Goal: Task Accomplishment & Management: Complete application form

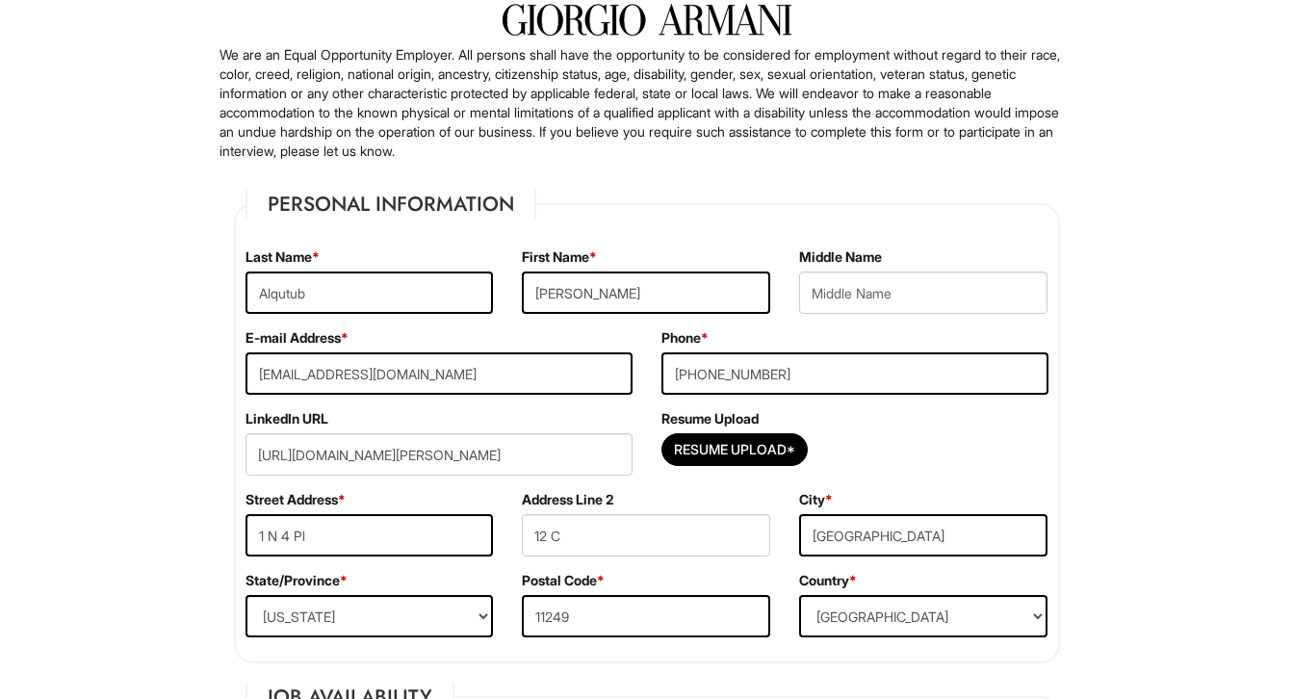
scroll to position [145, 0]
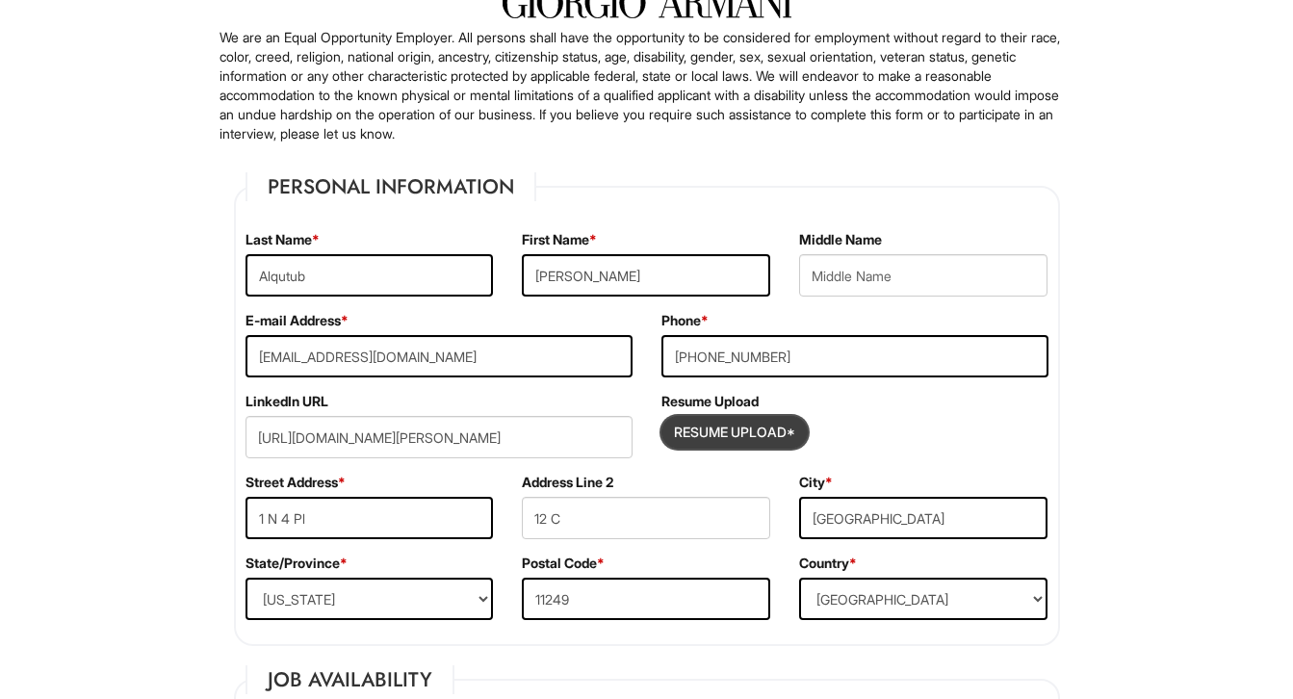
click at [742, 433] on input "Resume Upload*" at bounding box center [734, 432] width 144 height 31
type input "C:\fakepath\Bijan Alqutub Resume (6).pdf"
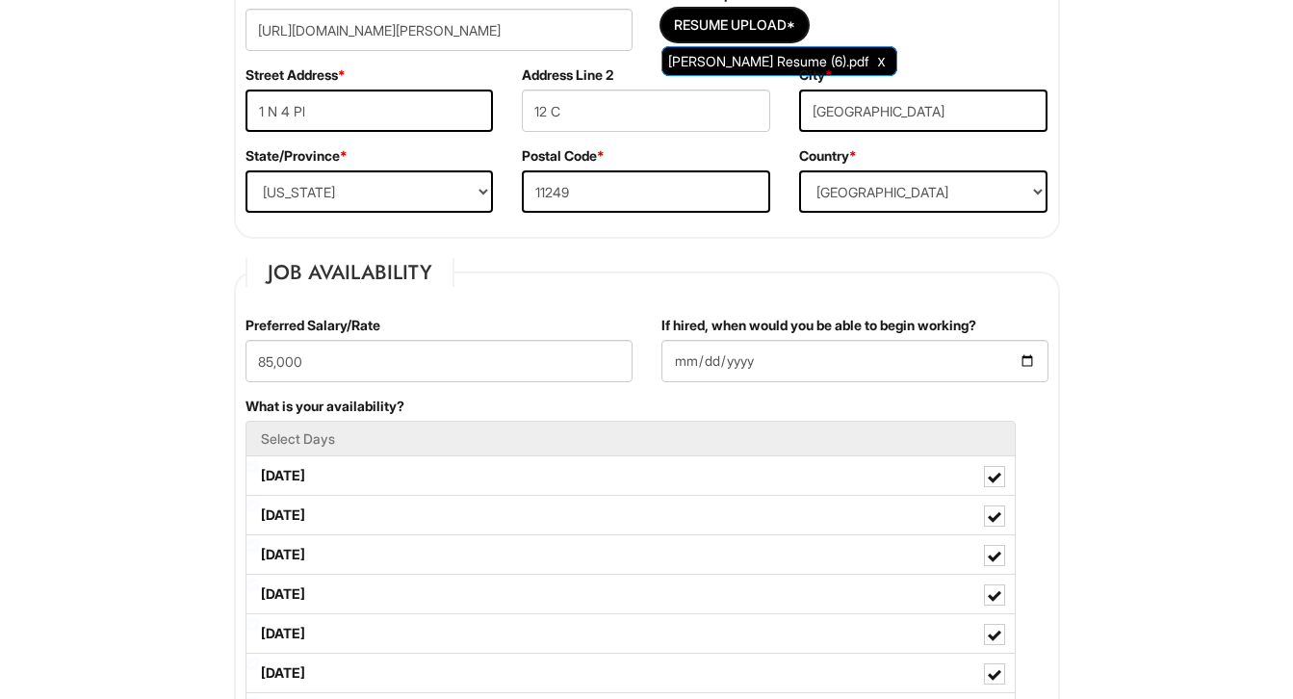
scroll to position [579, 0]
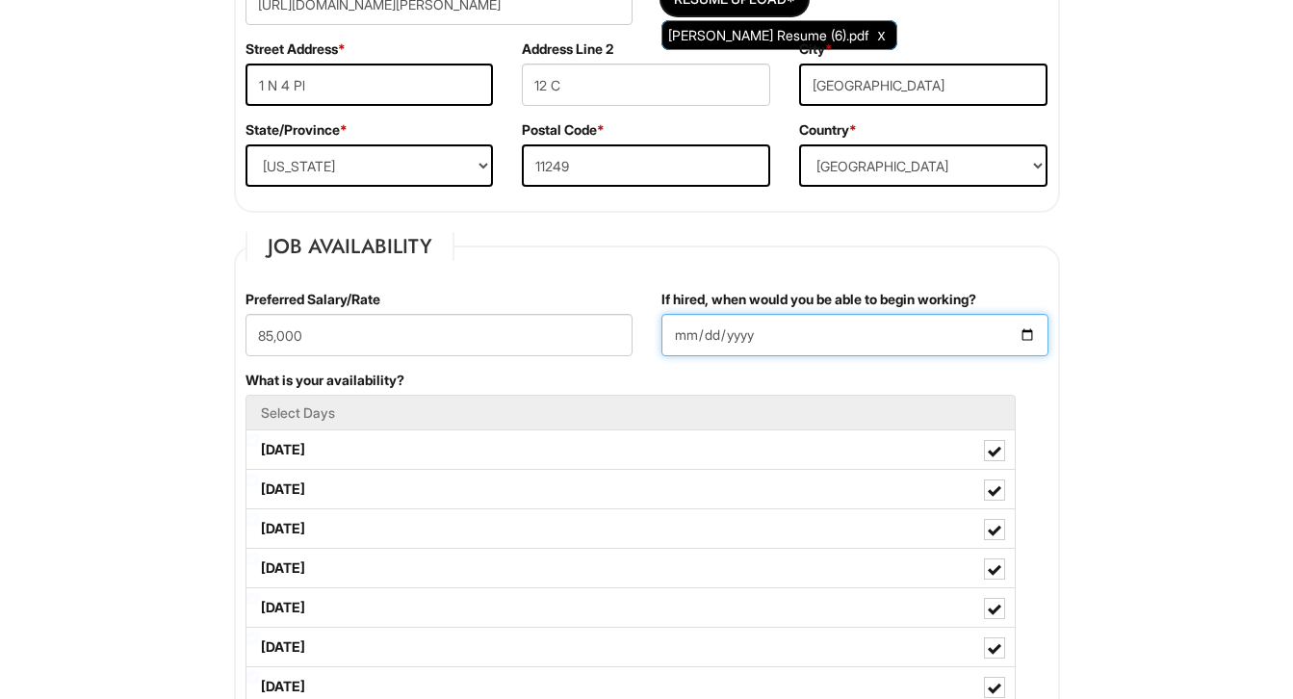
click at [676, 335] on input "2025-07-23" at bounding box center [854, 335] width 387 height 42
click at [684, 337] on input "2025-07-23" at bounding box center [854, 335] width 387 height 42
type input "2025-09-15"
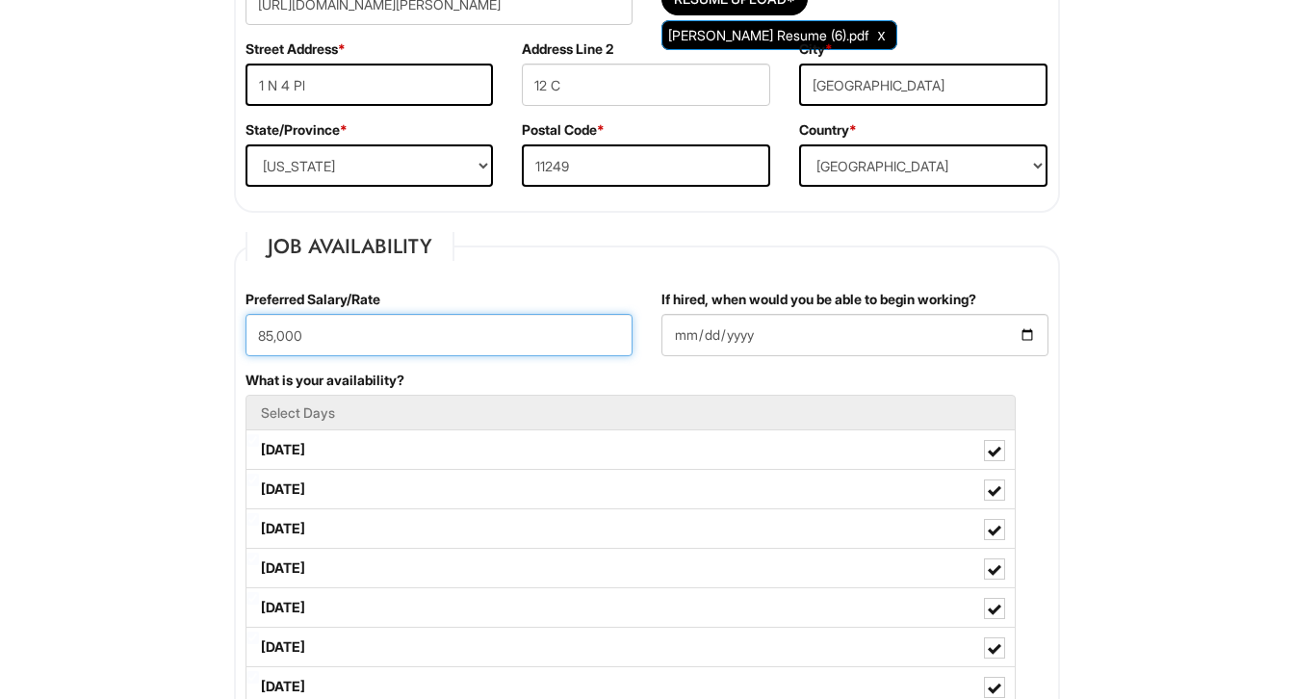
click at [557, 352] on input "85,000" at bounding box center [439, 335] width 387 height 42
drag, startPoint x: 276, startPoint y: 335, endPoint x: 247, endPoint y: 337, distance: 28.9
click at [247, 337] on input "85,000" at bounding box center [439, 335] width 387 height 42
type input "75,000"
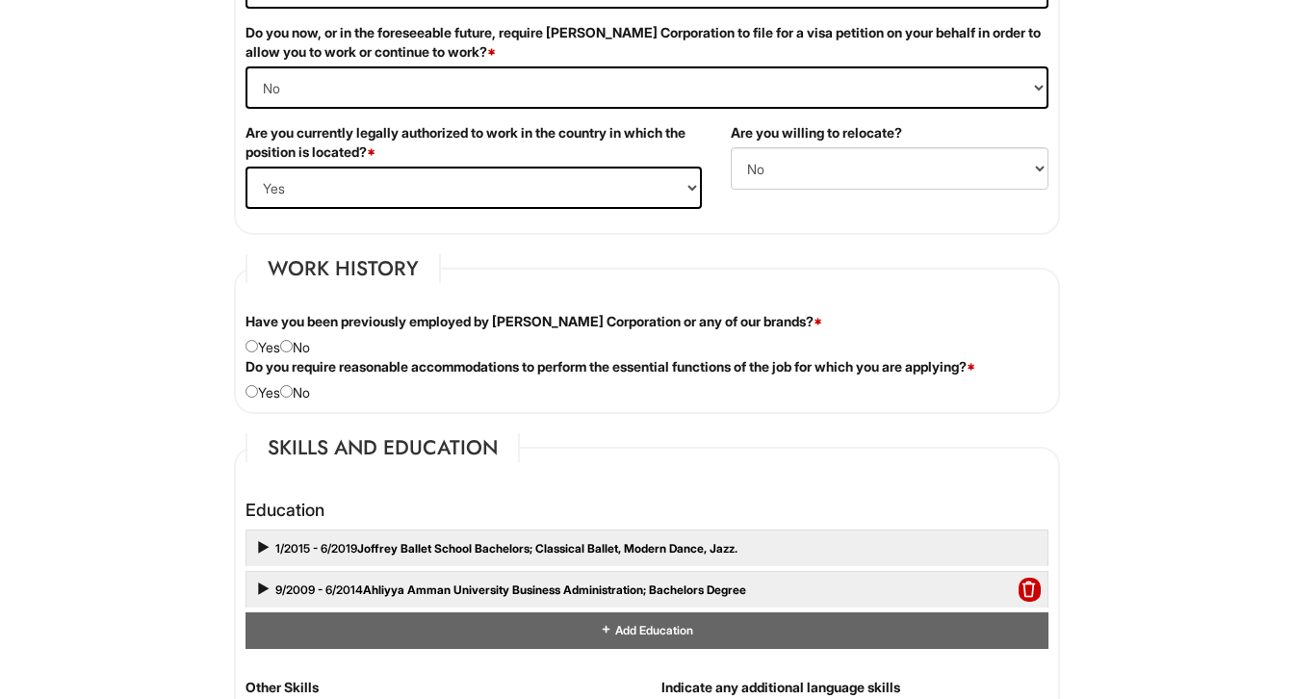
scroll to position [1363, 0]
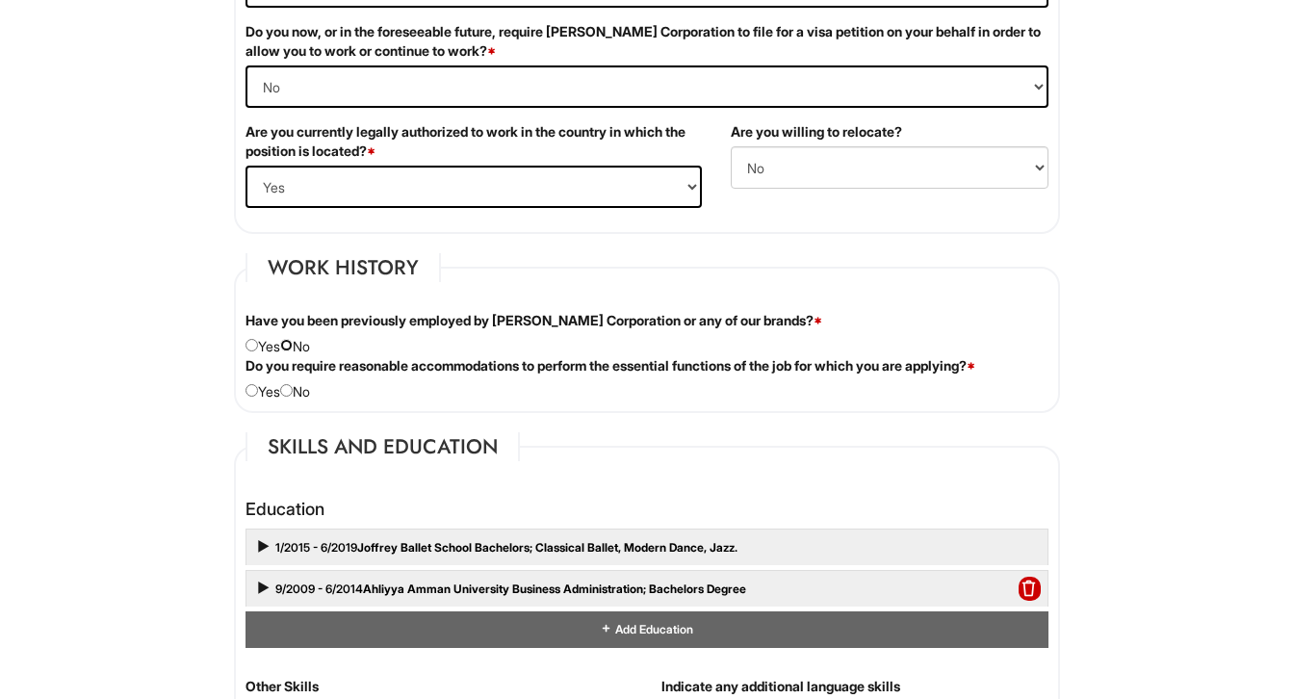
click at [293, 350] on input "radio" at bounding box center [286, 345] width 13 height 13
radio input "true"
click at [293, 390] on input "radio" at bounding box center [286, 390] width 13 height 13
radio input "true"
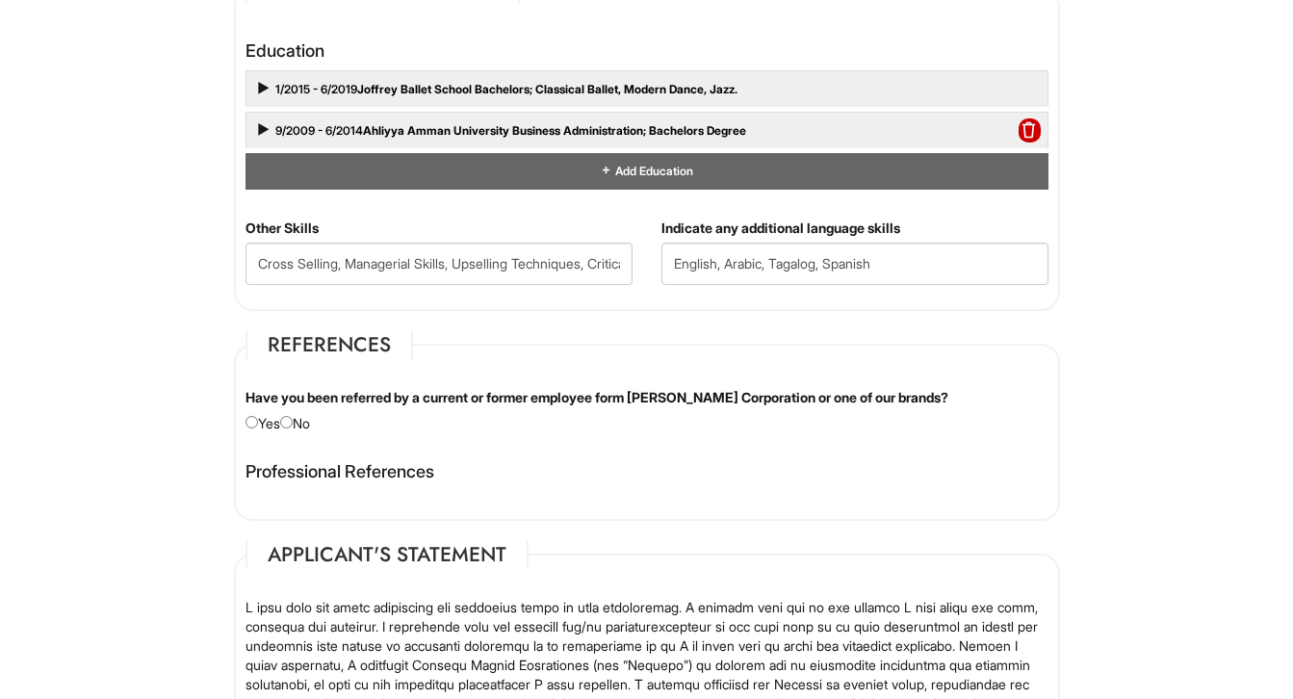
scroll to position [1825, 0]
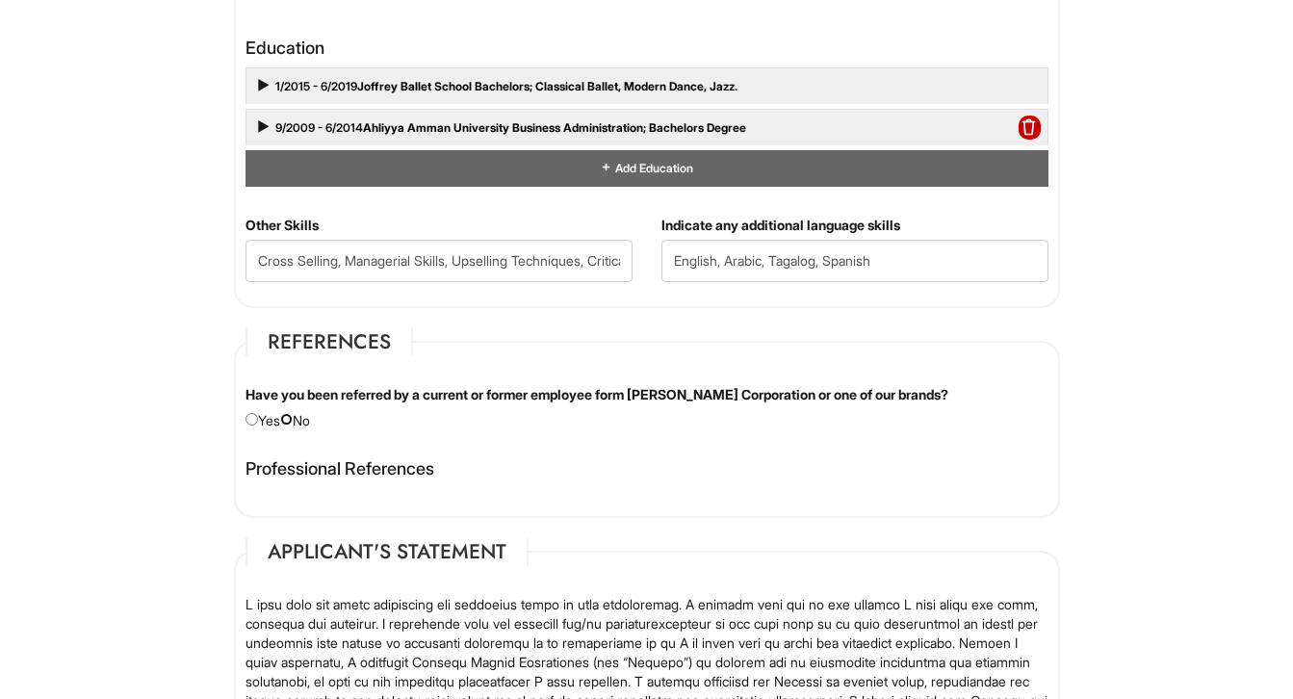
click at [293, 415] on input "radio" at bounding box center [286, 419] width 13 height 13
radio input "true"
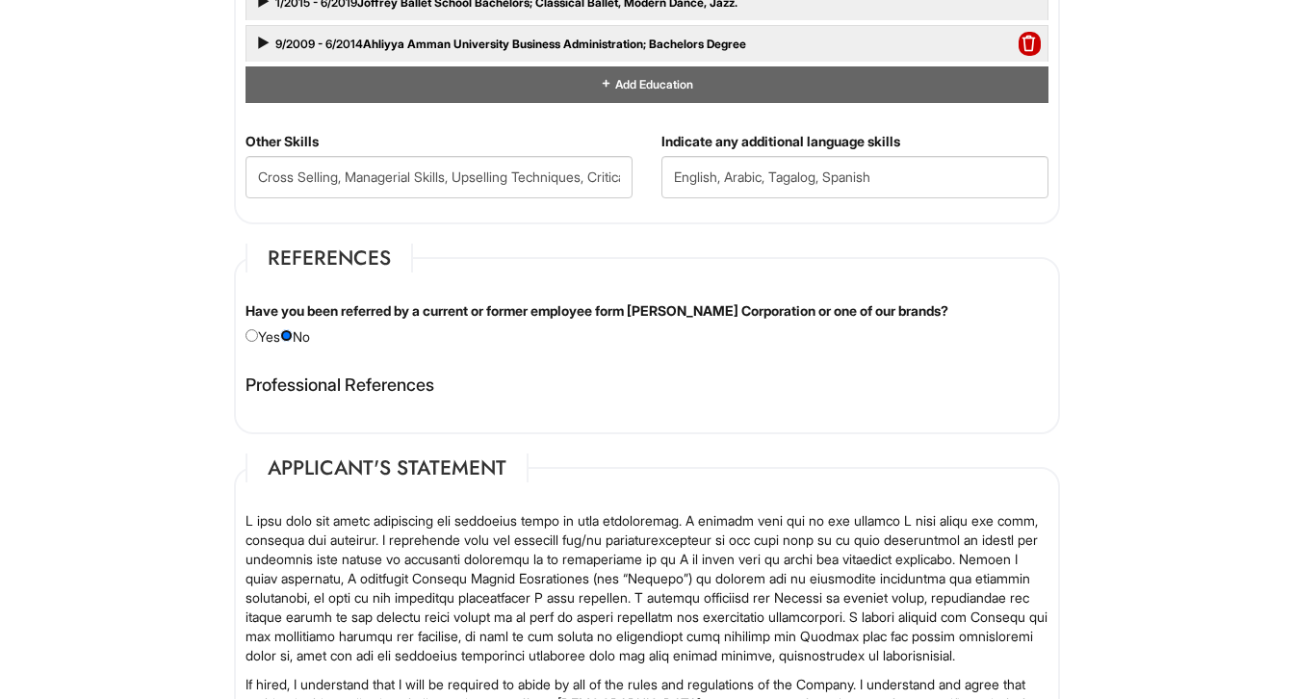
scroll to position [1920, 0]
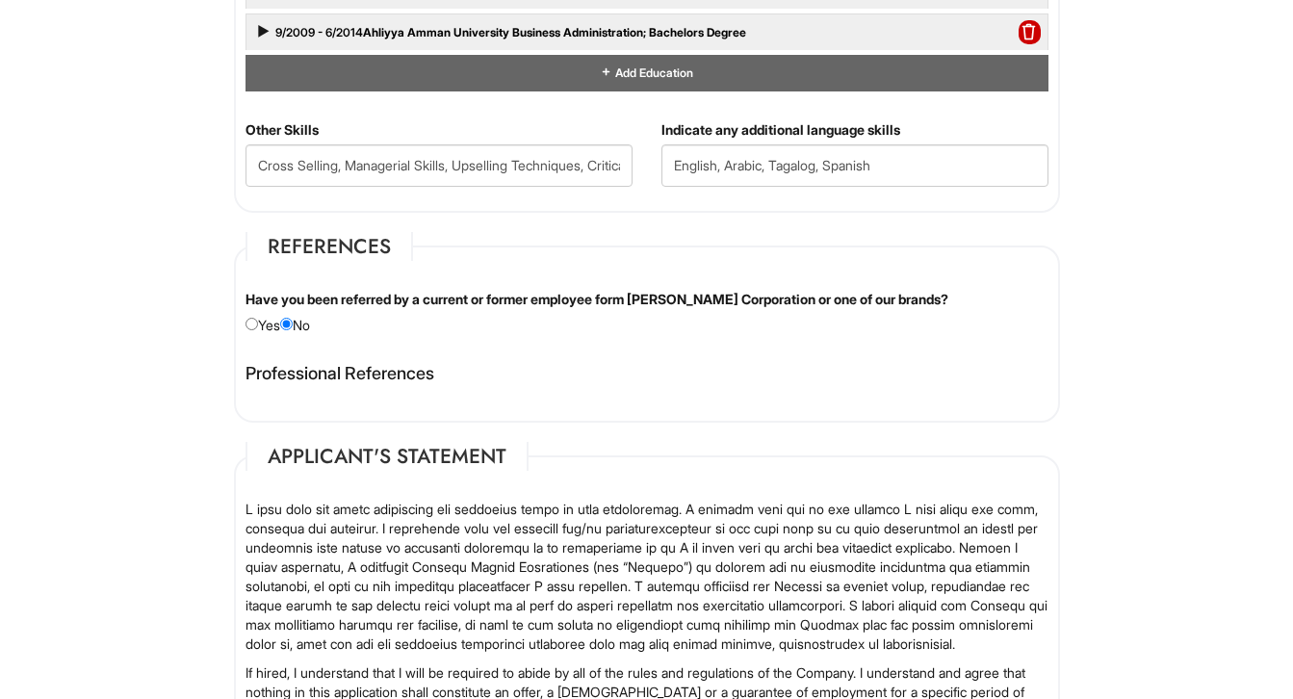
click at [505, 391] on div "Professional References David Jackson First Name: David Last Name: Jackson Phon…" at bounding box center [647, 383] width 832 height 58
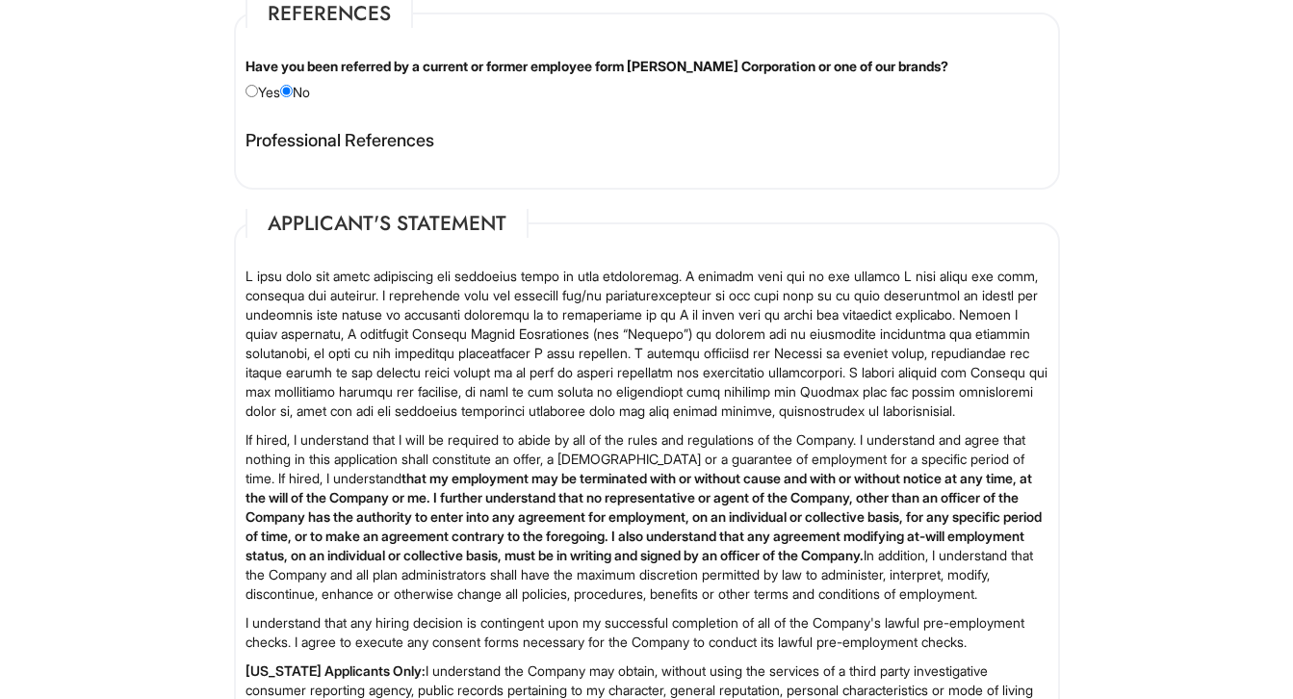
scroll to position [2154, 0]
click at [469, 110] on fieldset "References Have you been referred by a current or former employee form Giorgio …" at bounding box center [647, 94] width 826 height 192
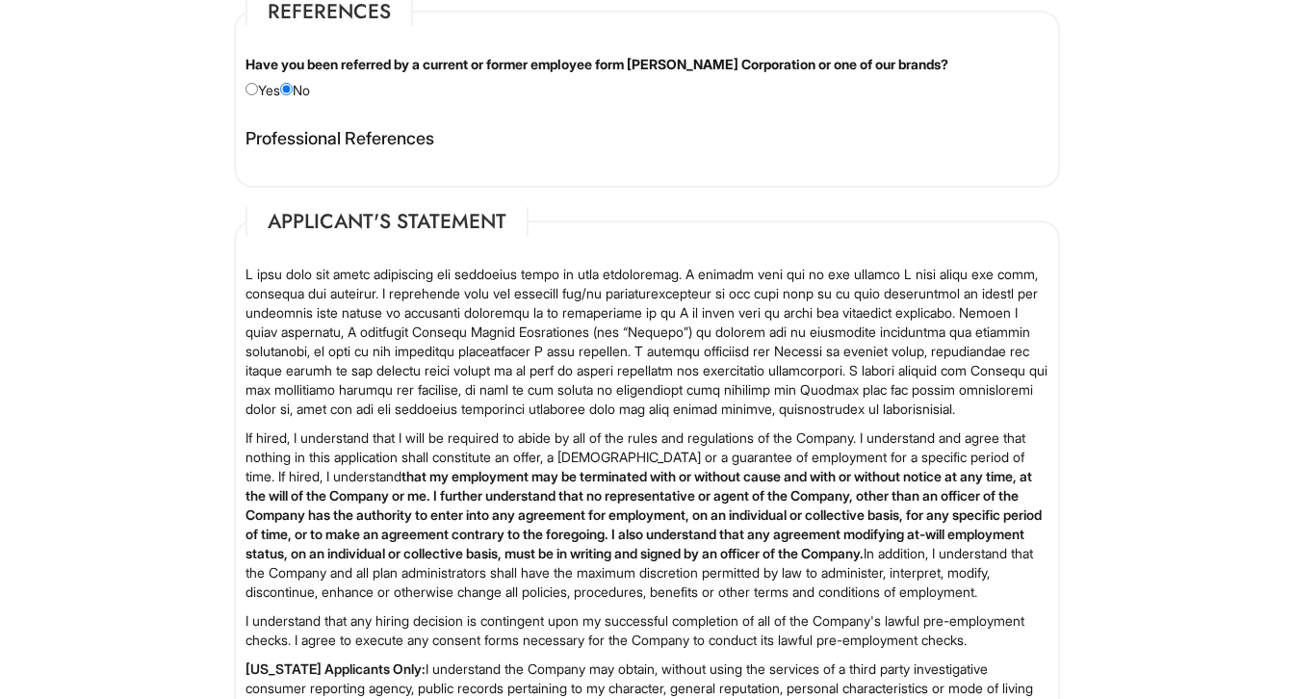
click at [332, 155] on div "Professional References David Jackson First Name: David Last Name: Jackson Phon…" at bounding box center [647, 148] width 832 height 58
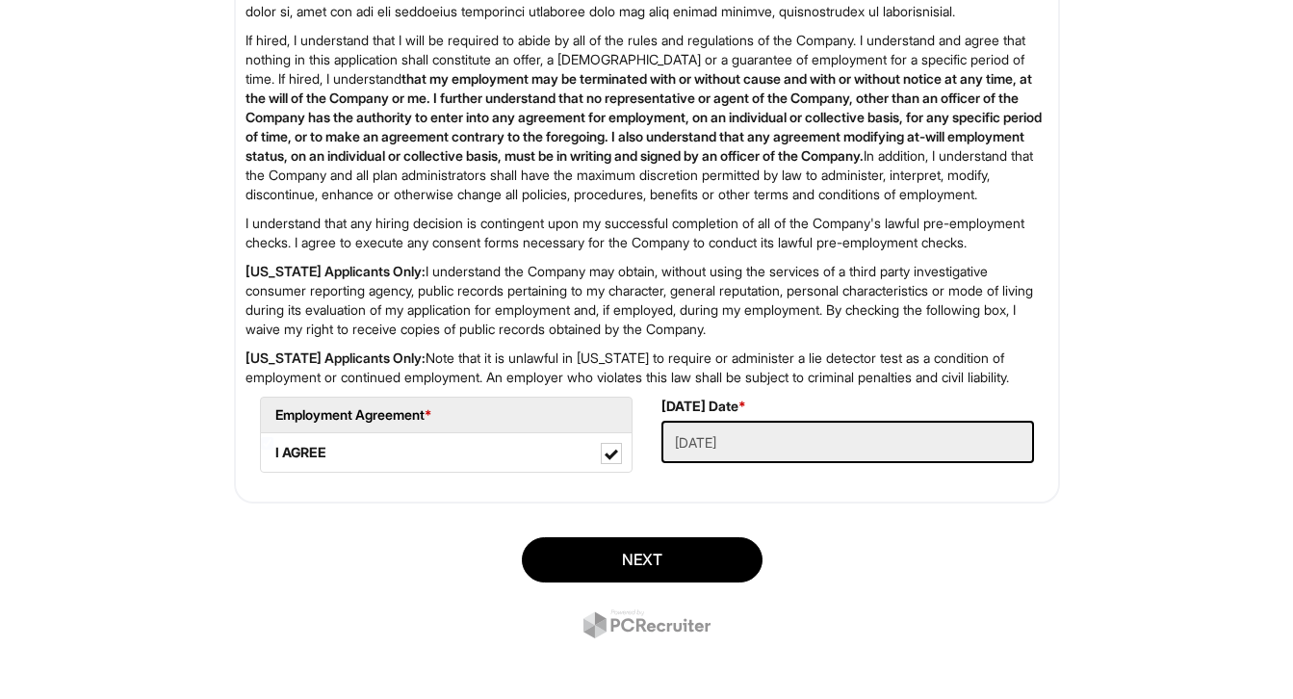
scroll to position [2556, 0]
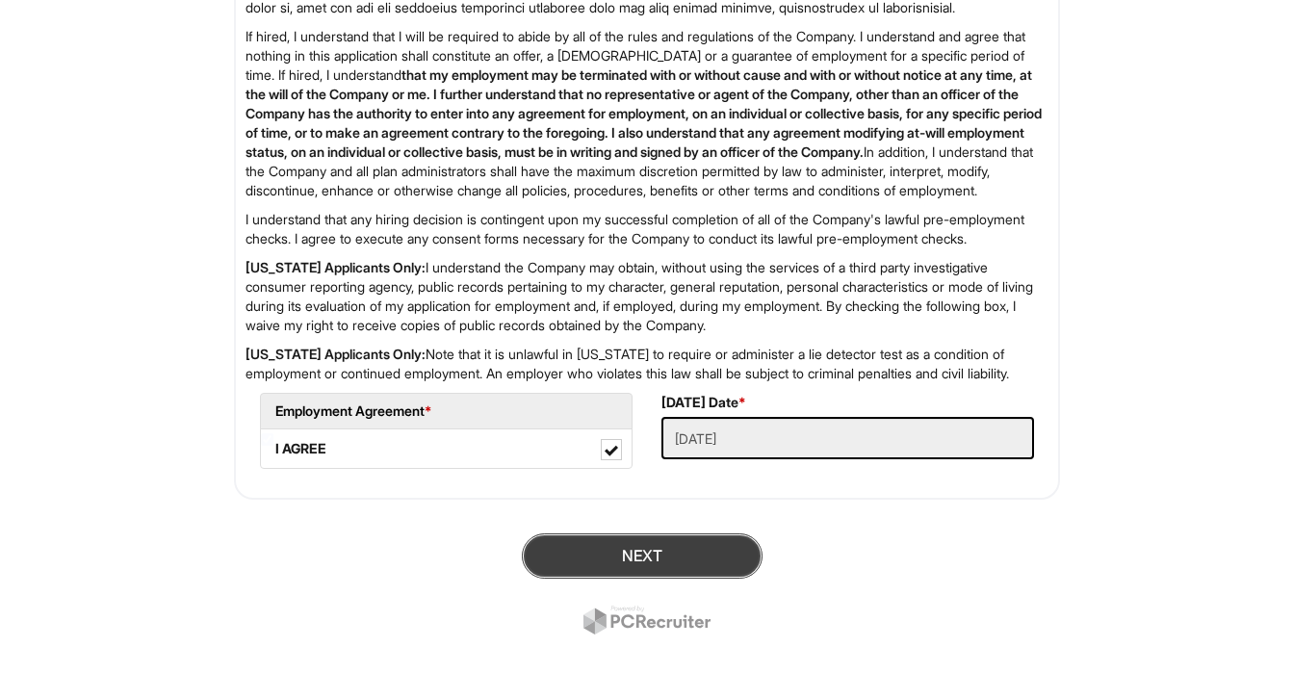
click at [650, 579] on button "Next" at bounding box center [642, 555] width 241 height 45
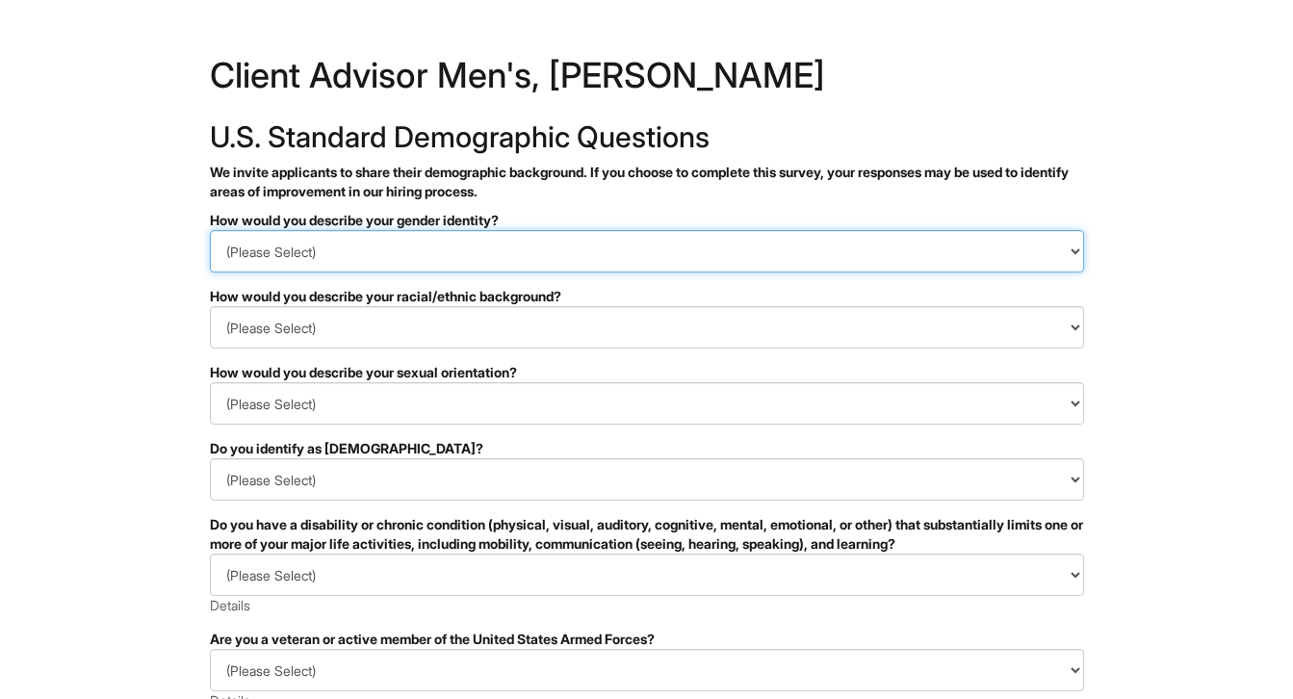
click at [639, 248] on select "(Please Select) Man Woman [DEMOGRAPHIC_DATA] I prefer to self-describe I don't …" at bounding box center [647, 251] width 874 height 42
select select "Man"
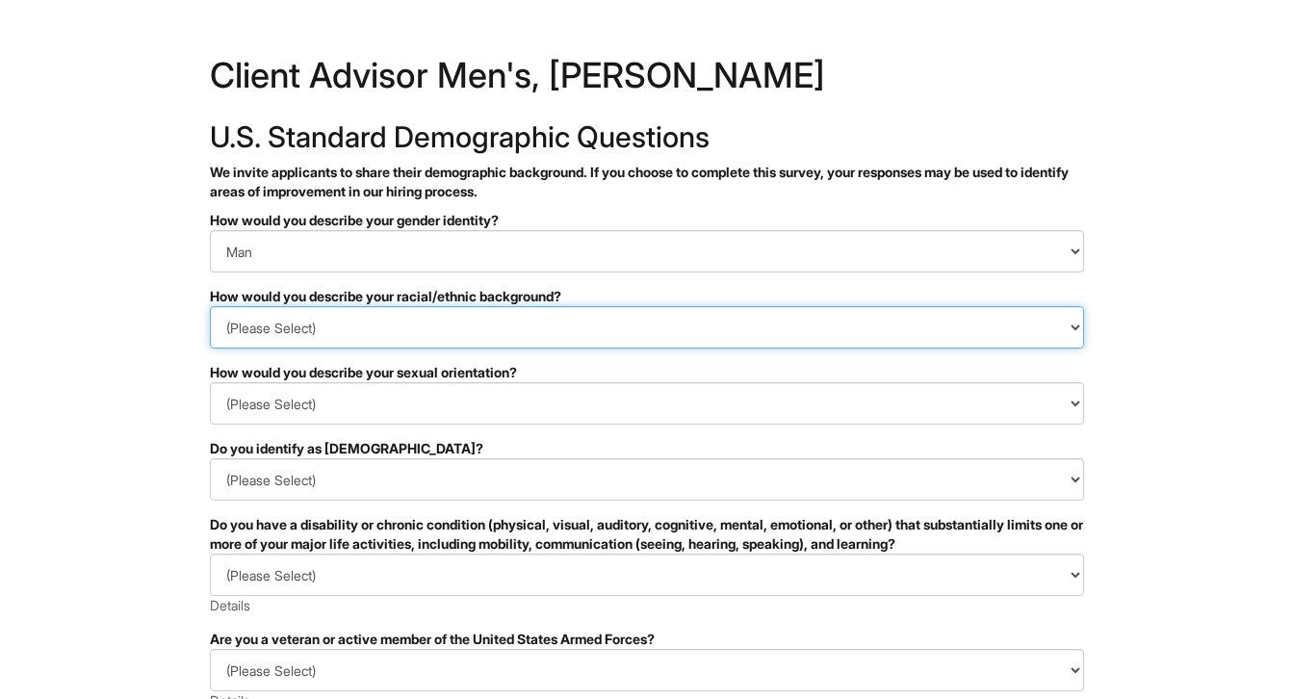
click at [599, 324] on select "(Please Select) [DEMOGRAPHIC_DATA] or of [DEMOGRAPHIC_DATA] descent [DEMOGRAPHI…" at bounding box center [647, 327] width 874 height 42
select select "White or European"
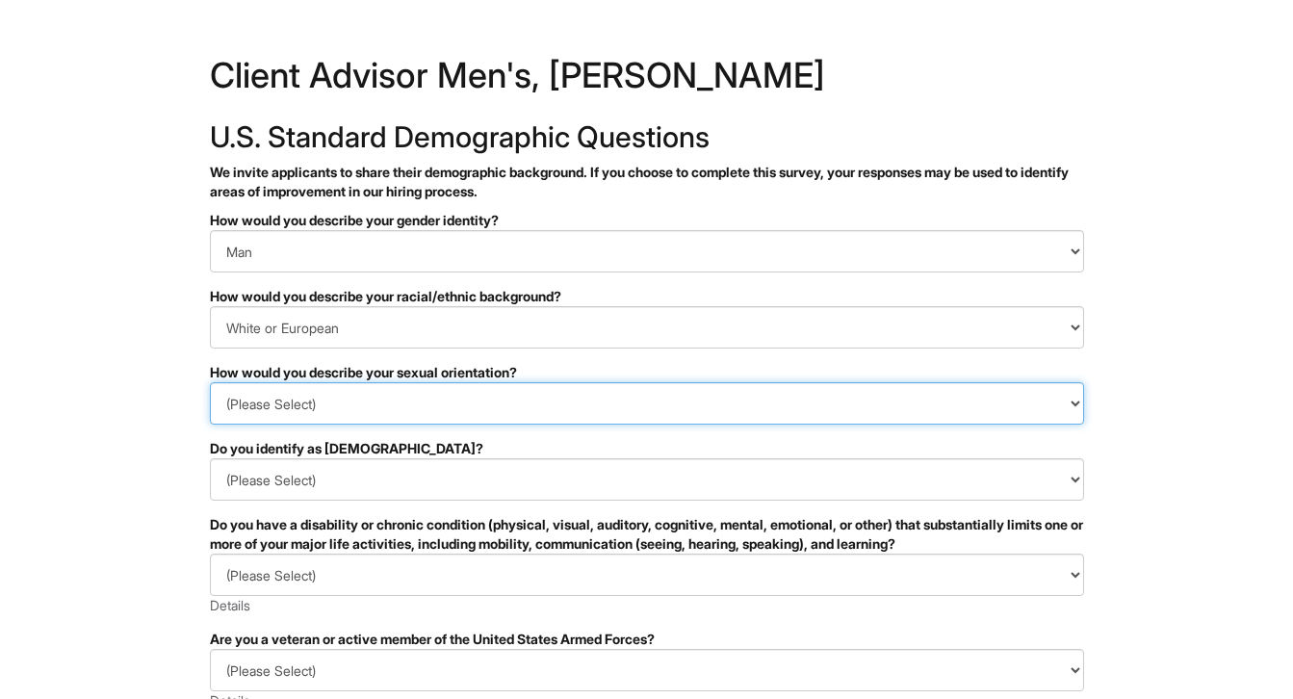
click at [582, 398] on select "(Please Select) [DEMOGRAPHIC_DATA] [DEMOGRAPHIC_DATA] and/or [DEMOGRAPHIC_DATA]…" at bounding box center [647, 403] width 874 height 42
select select "[DEMOGRAPHIC_DATA]"
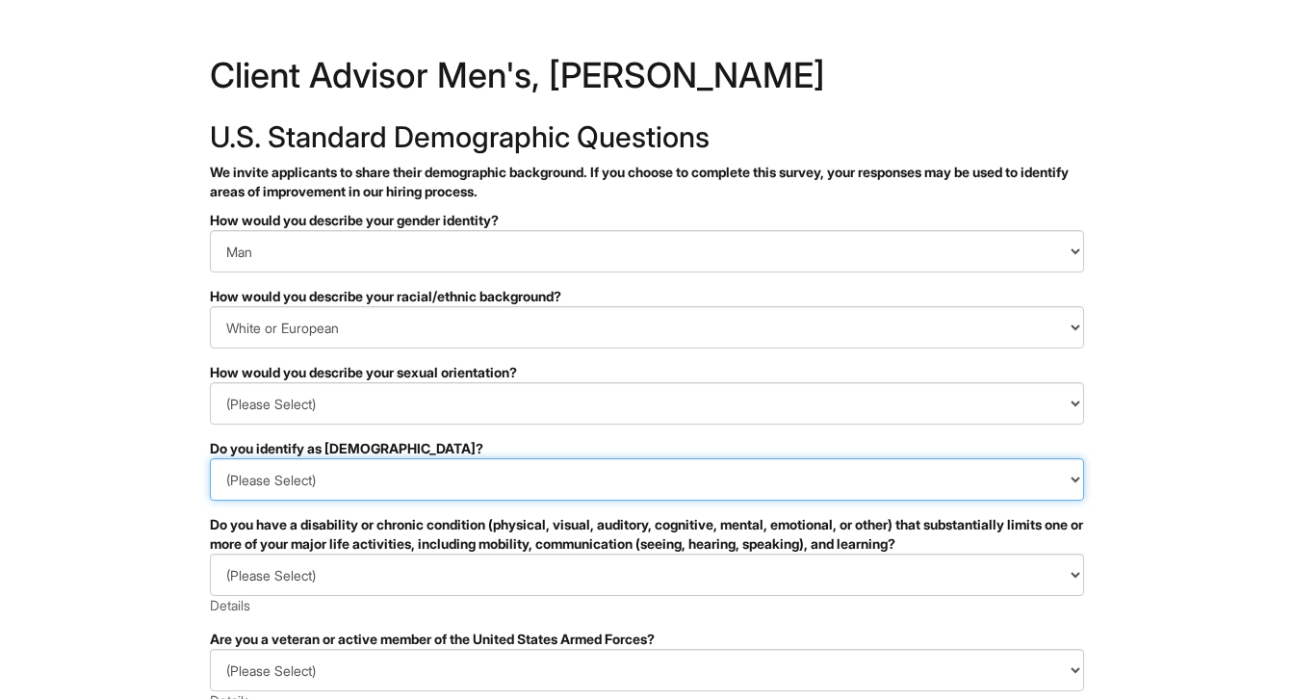
click at [553, 472] on select "(Please Select) Yes No I prefer to self-describe I don't wish to answer" at bounding box center [647, 479] width 874 height 42
select select "No"
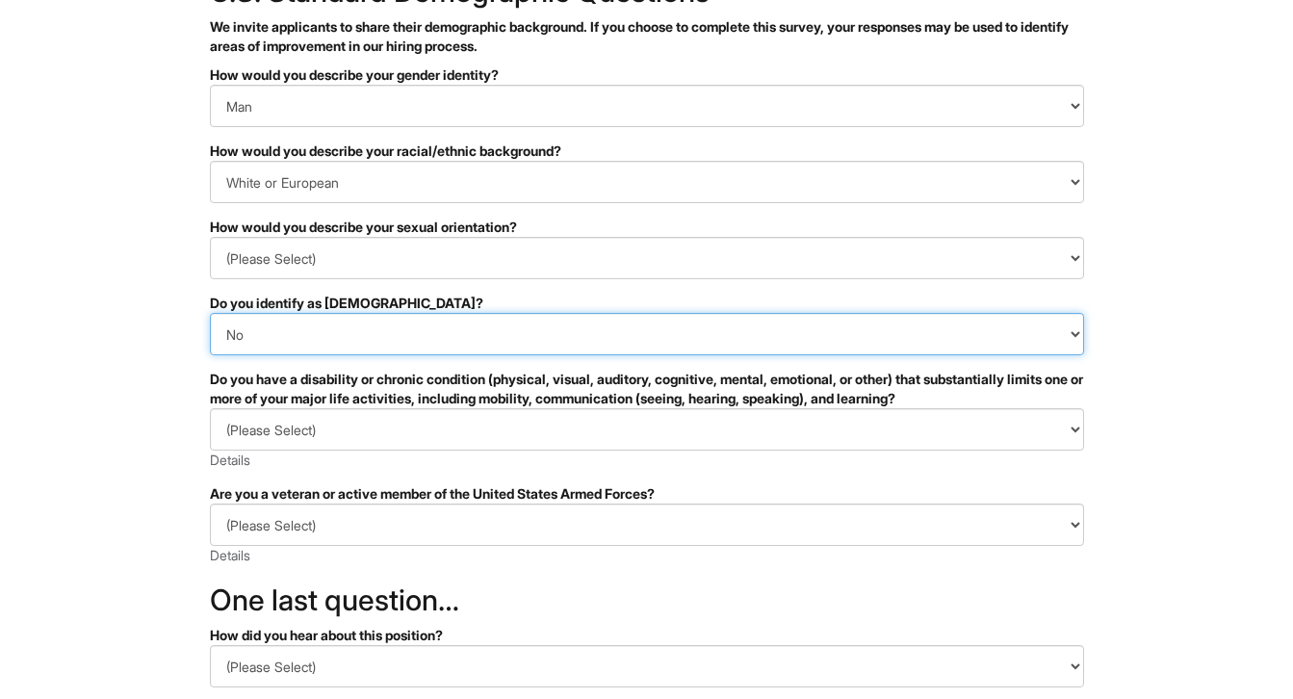
scroll to position [162, 0]
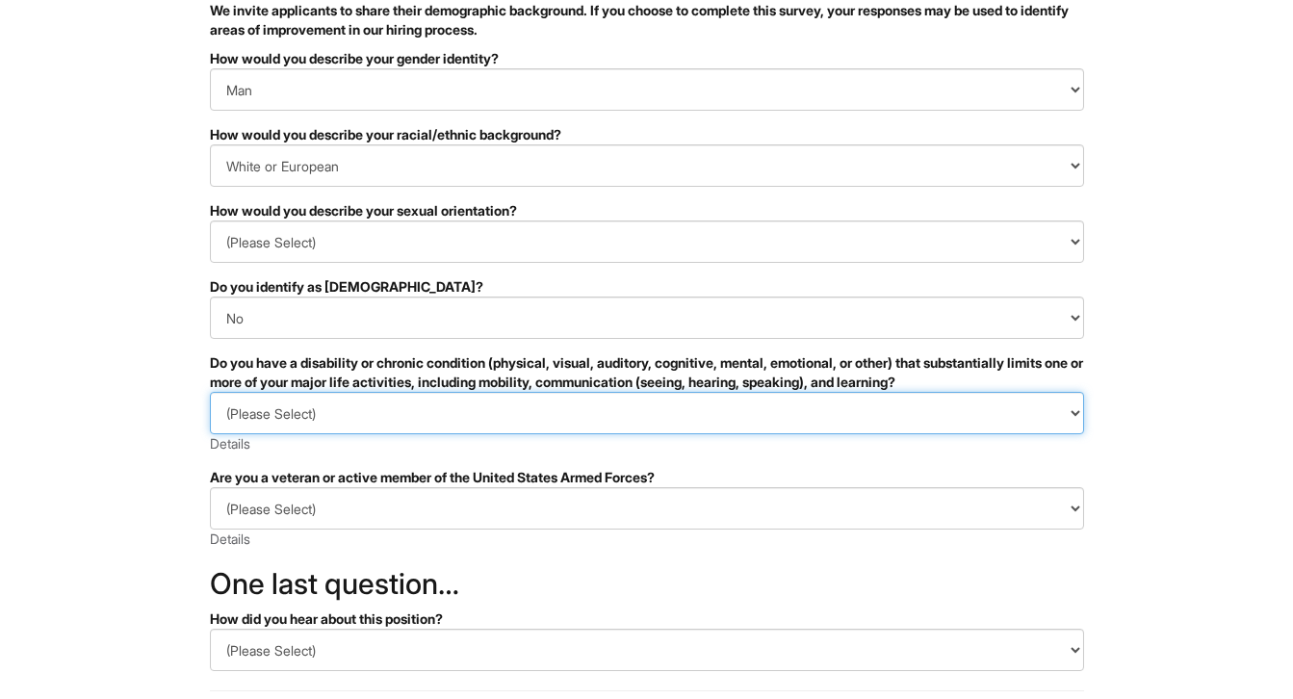
click at [537, 431] on select "(Please Select) YES, I HAVE A DISABILITY (or previously had a disability) NO, I…" at bounding box center [647, 413] width 874 height 42
select select "NO, I DON'T HAVE A DISABILITY"
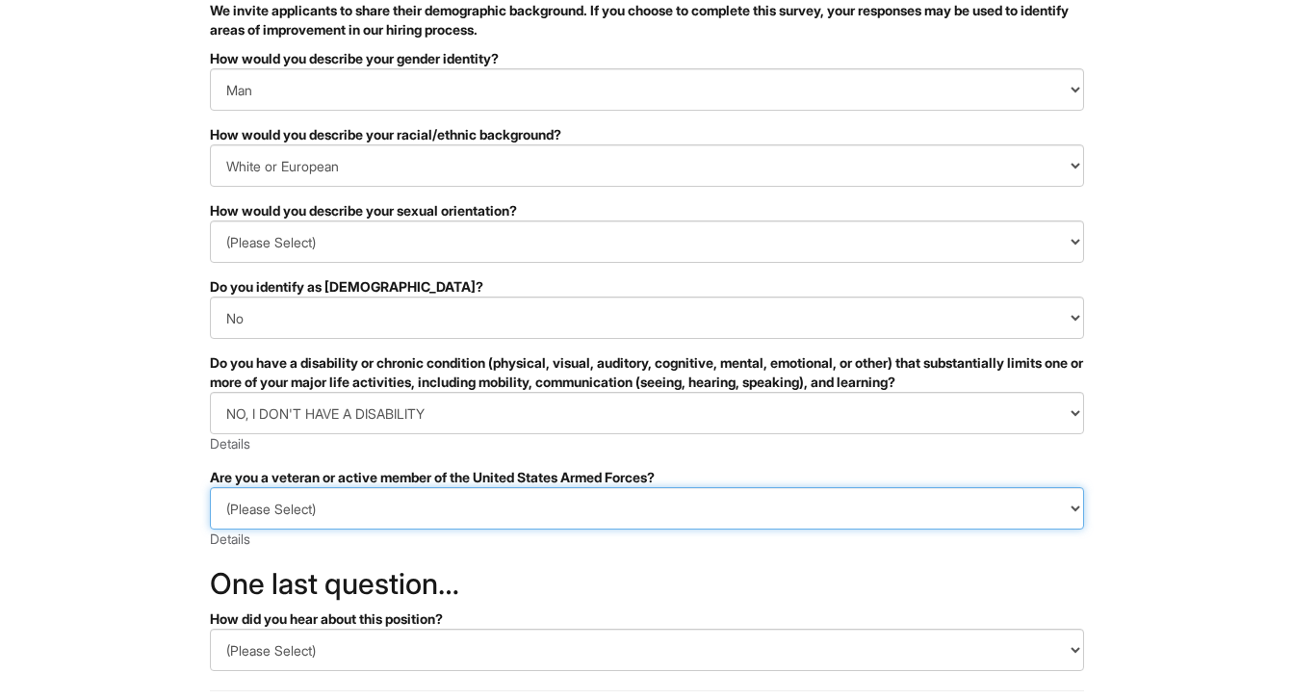
click at [512, 497] on select "(Please Select) I IDENTIFY AS ONE OR MORE OF THE CLASSIFICATIONS OF PROTECTED V…" at bounding box center [647, 508] width 874 height 42
select select "I AM NOT A PROTECTED VETERAN"
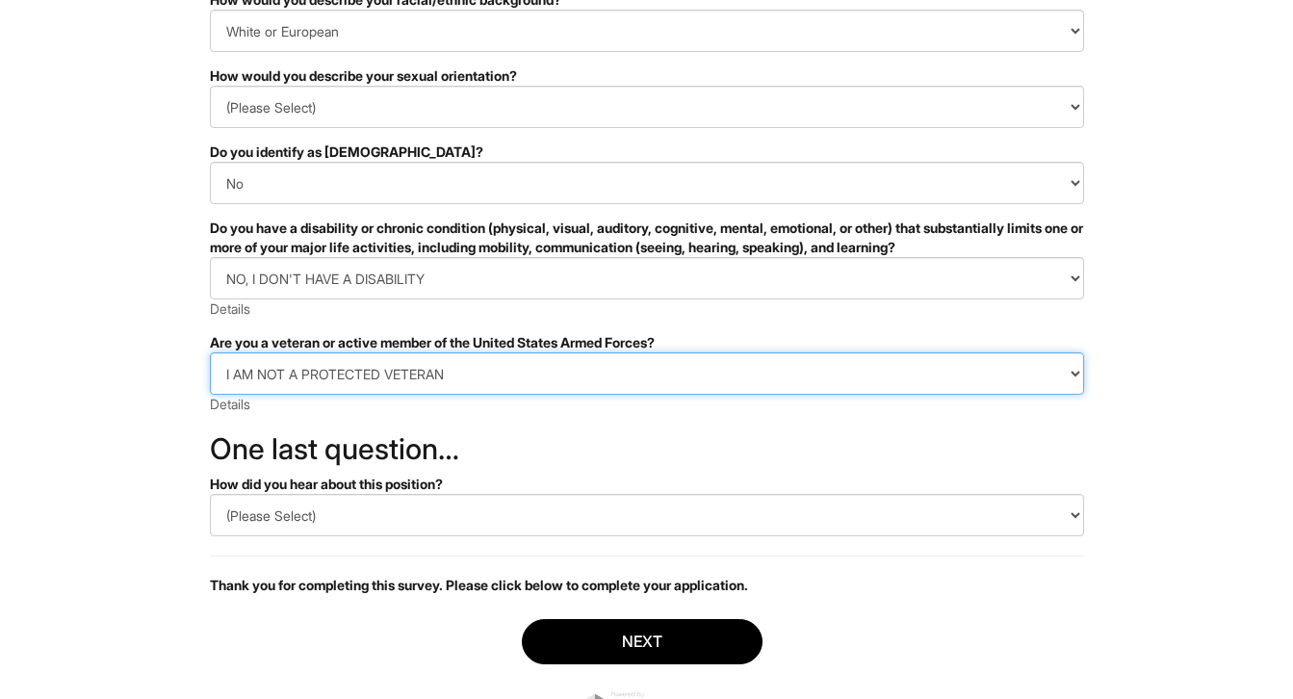
scroll to position [313, 0]
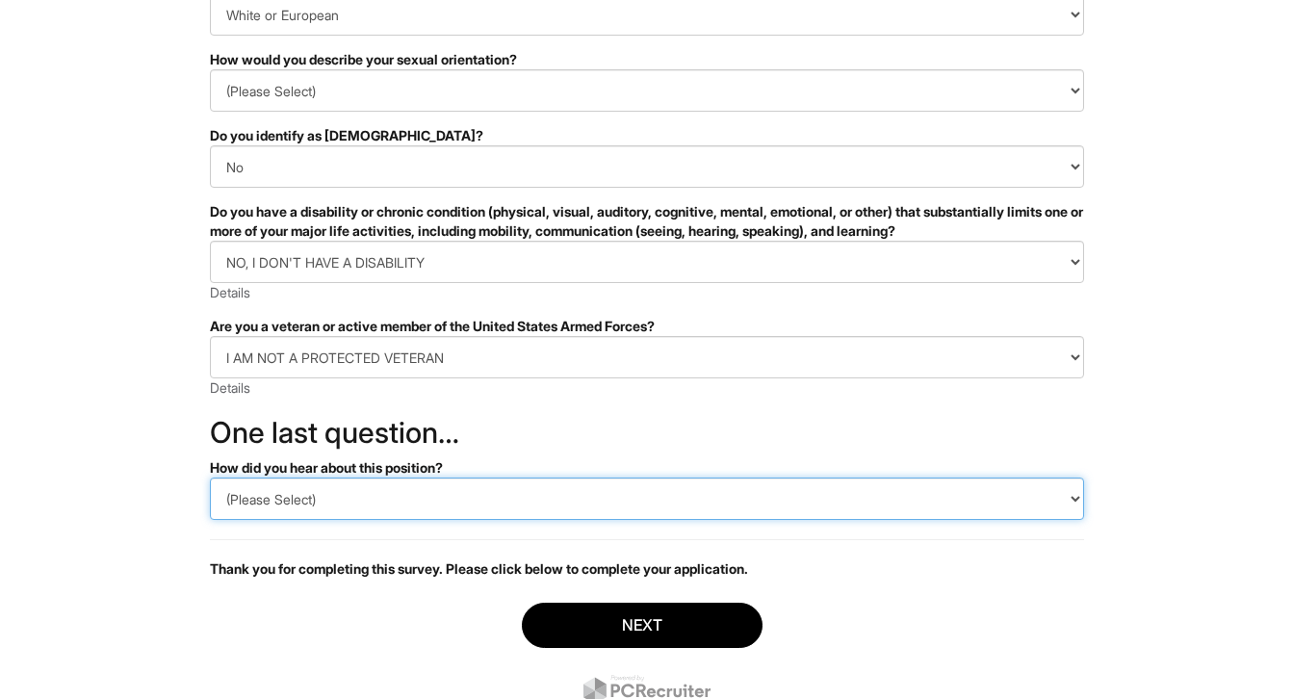
click at [508, 491] on select "(Please Select) CareerBuilder Indeed LinkedIn Monster Referral Other" at bounding box center [647, 499] width 874 height 42
select select "LinkedIn"
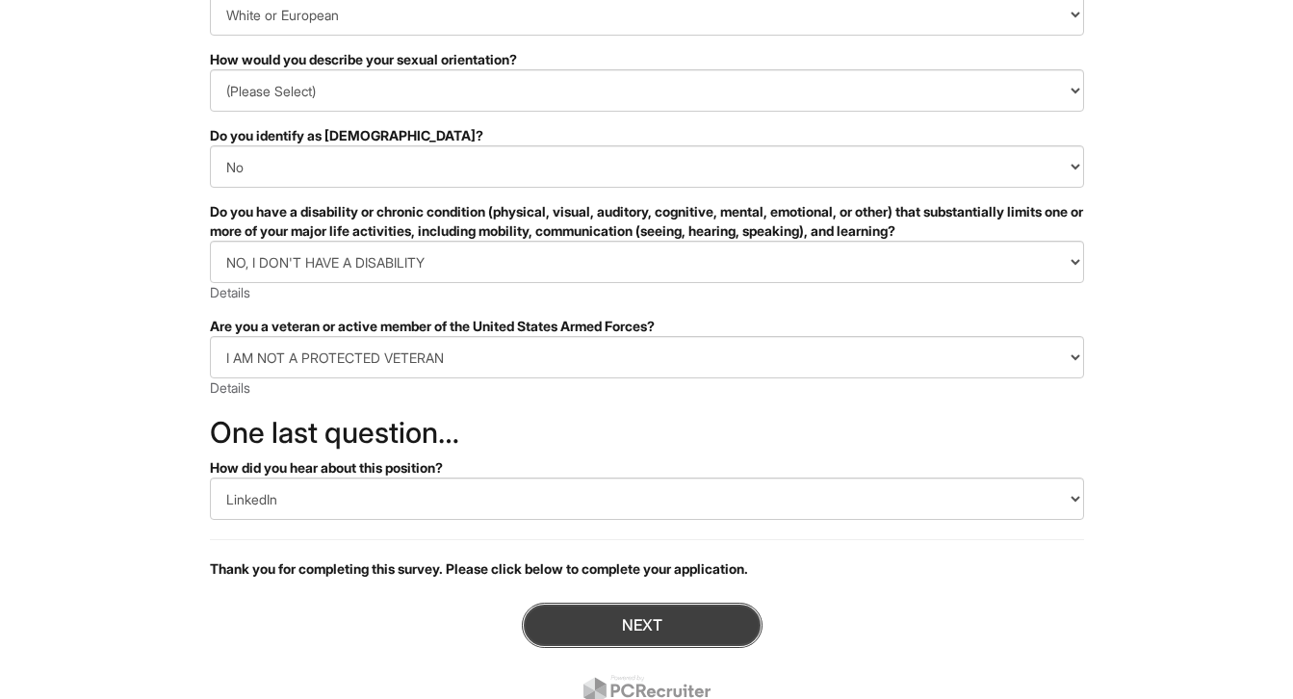
click at [619, 612] on button "Next" at bounding box center [642, 625] width 241 height 45
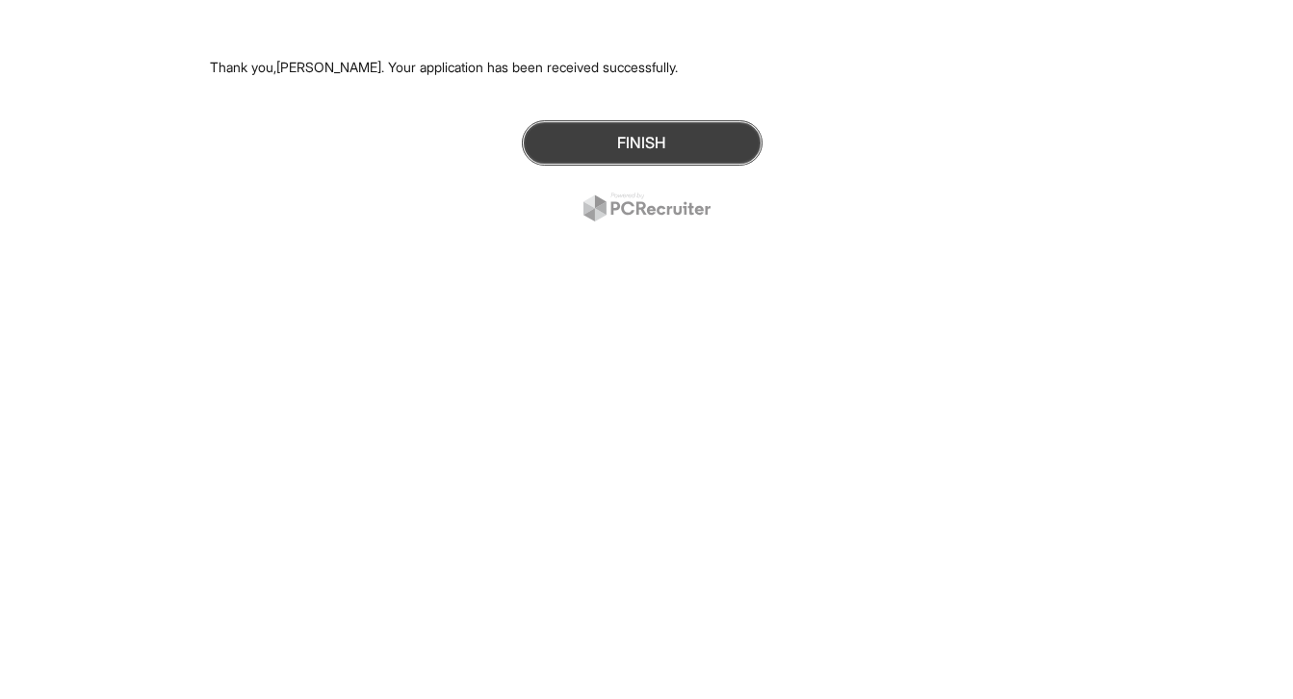
click at [657, 148] on button "Finish" at bounding box center [642, 142] width 241 height 45
